Goal: Task Accomplishment & Management: Manage account settings

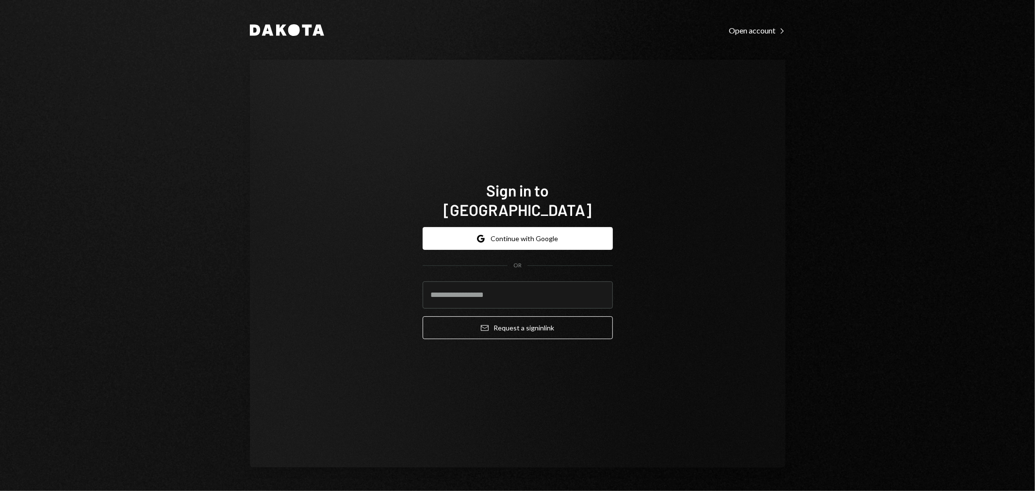
click at [0, 491] on com-1password-button at bounding box center [0, 491] width 0 height 0
type input "**********"
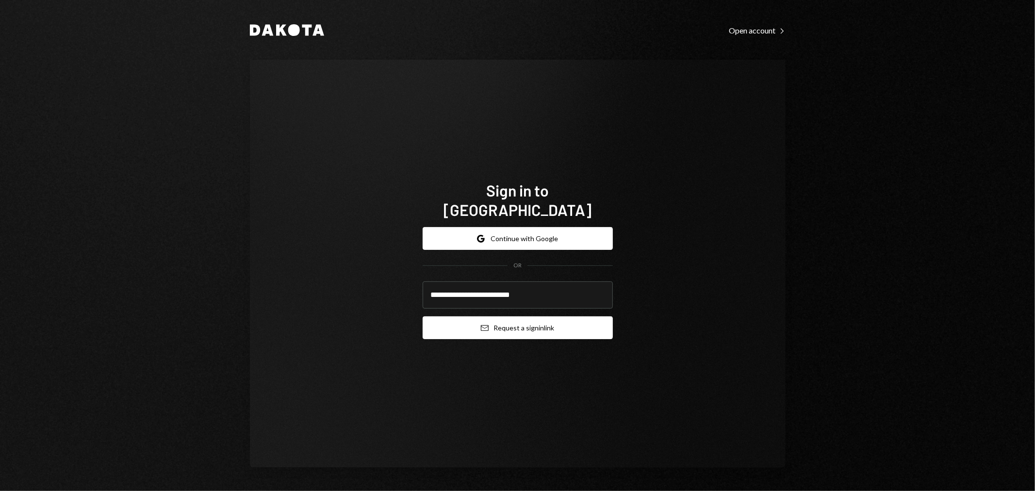
click at [528, 322] on button "Email Request a sign in link" at bounding box center [518, 327] width 190 height 23
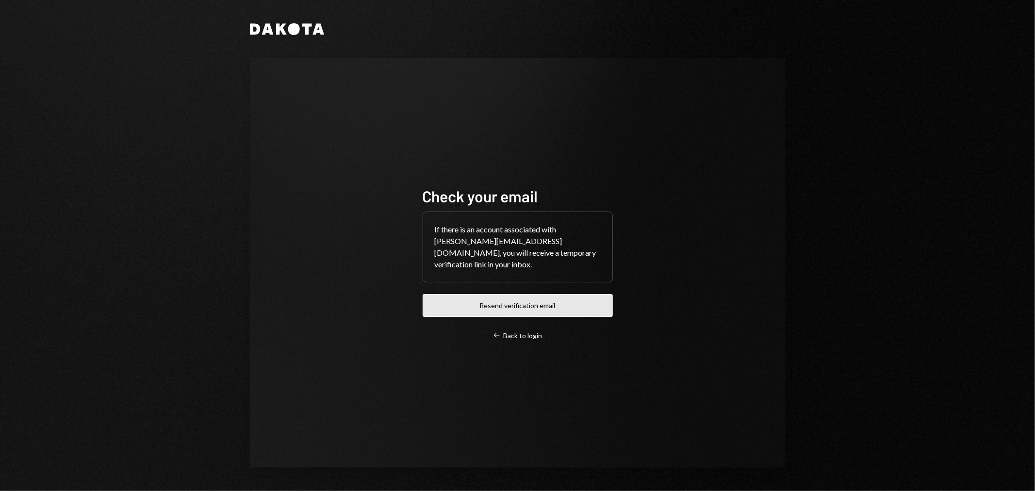
click at [517, 297] on button "Resend verification email" at bounding box center [518, 305] width 190 height 23
